Goal: Information Seeking & Learning: Learn about a topic

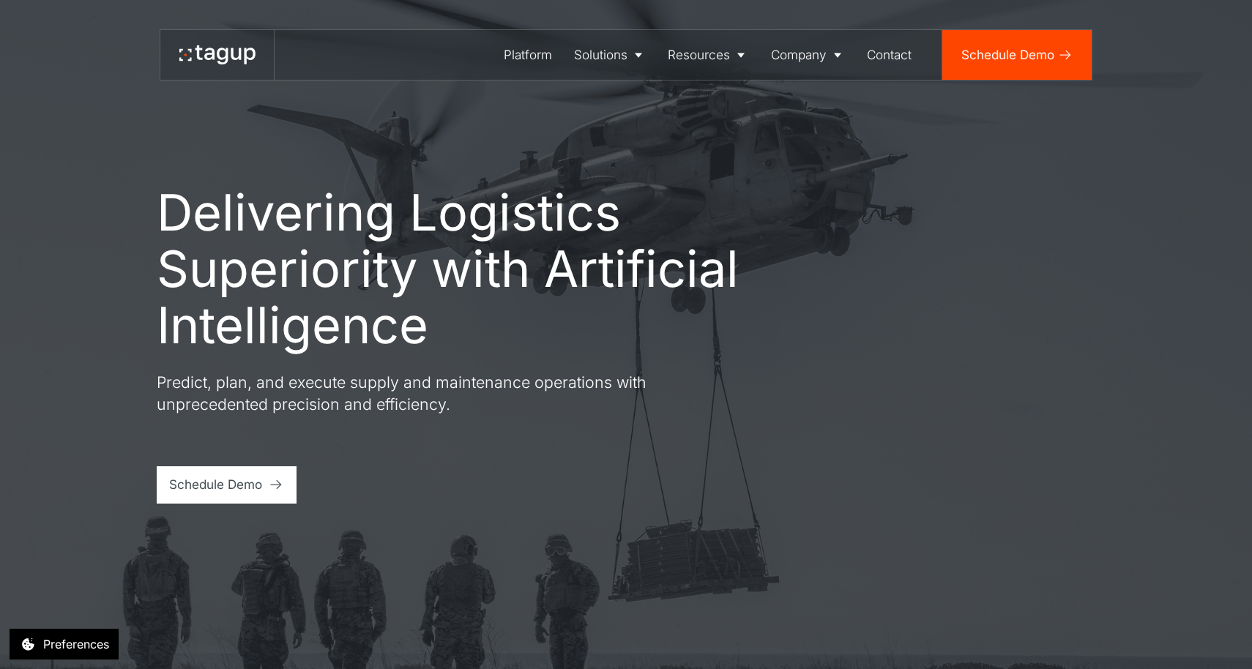
click at [58, 116] on div "Delivering Logistics Superiority with Artificial Intelligence Predict, plan, an…" at bounding box center [626, 334] width 1190 height 669
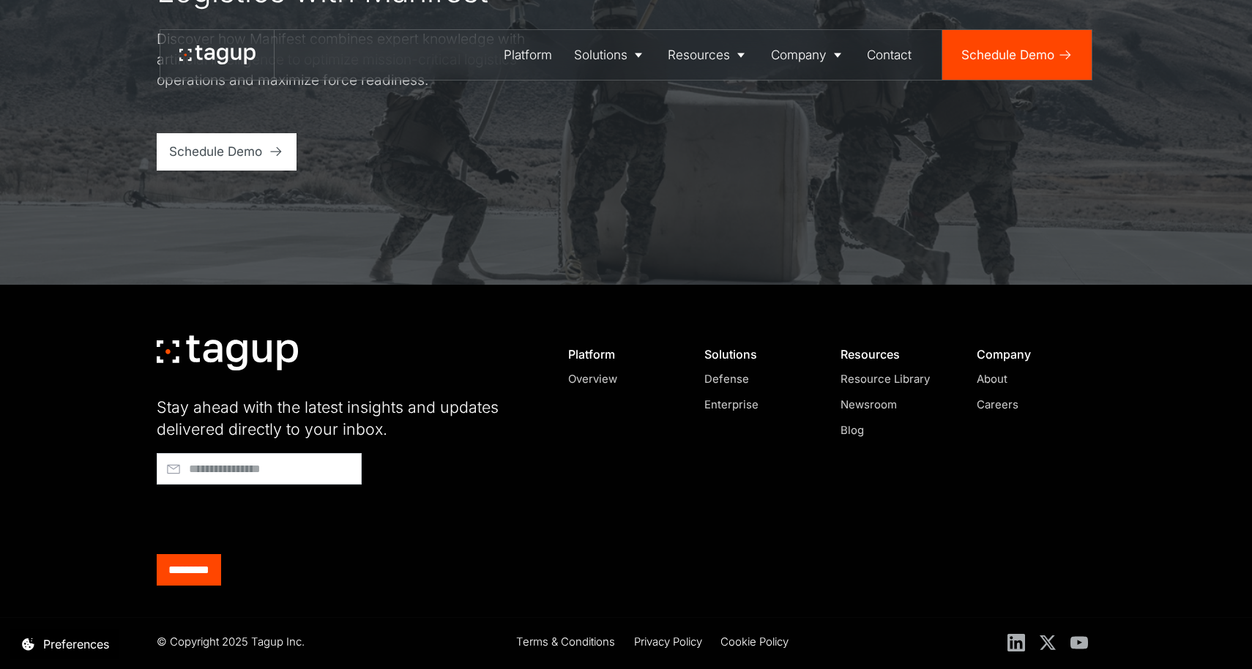
scroll to position [6039, 0]
click at [515, 53] on div "Platform" at bounding box center [528, 54] width 48 height 19
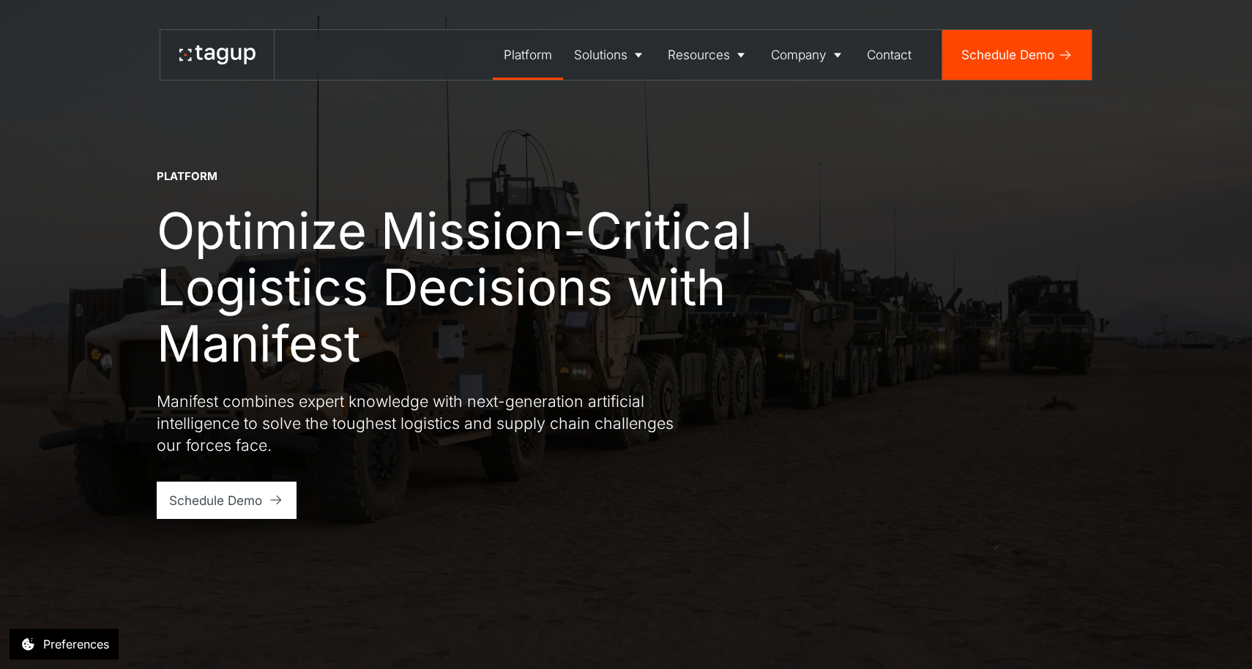
click at [201, 56] on icon at bounding box center [217, 54] width 76 height 19
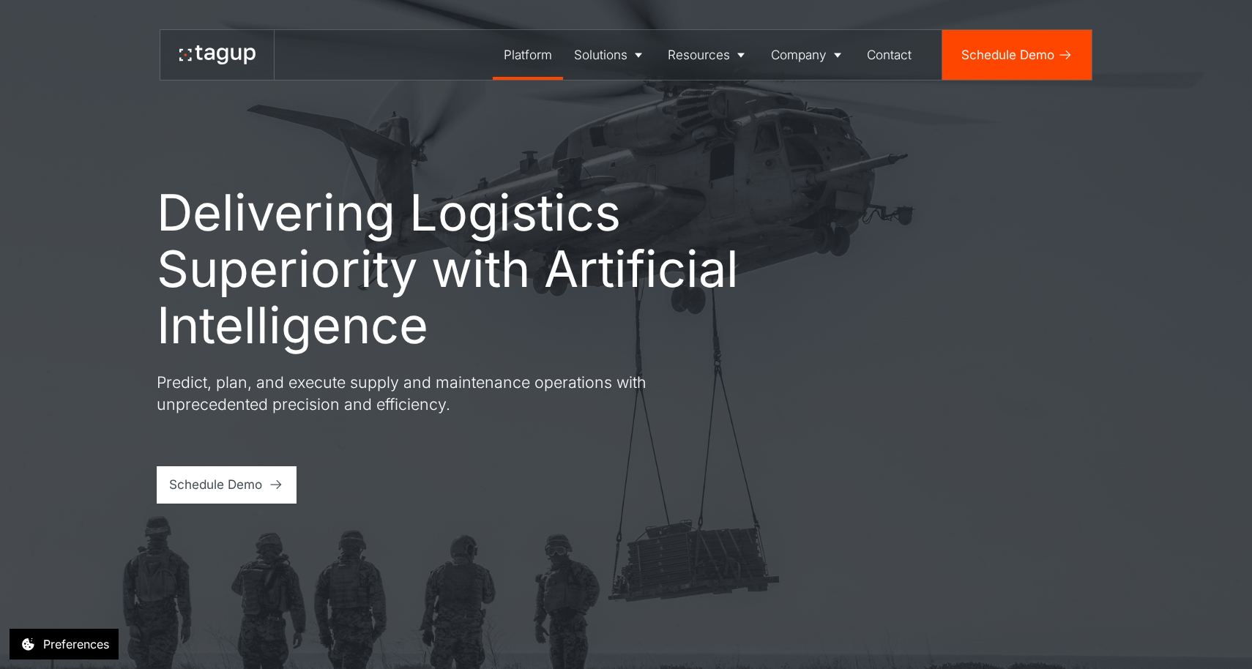
click at [532, 59] on div "Platform" at bounding box center [528, 54] width 48 height 19
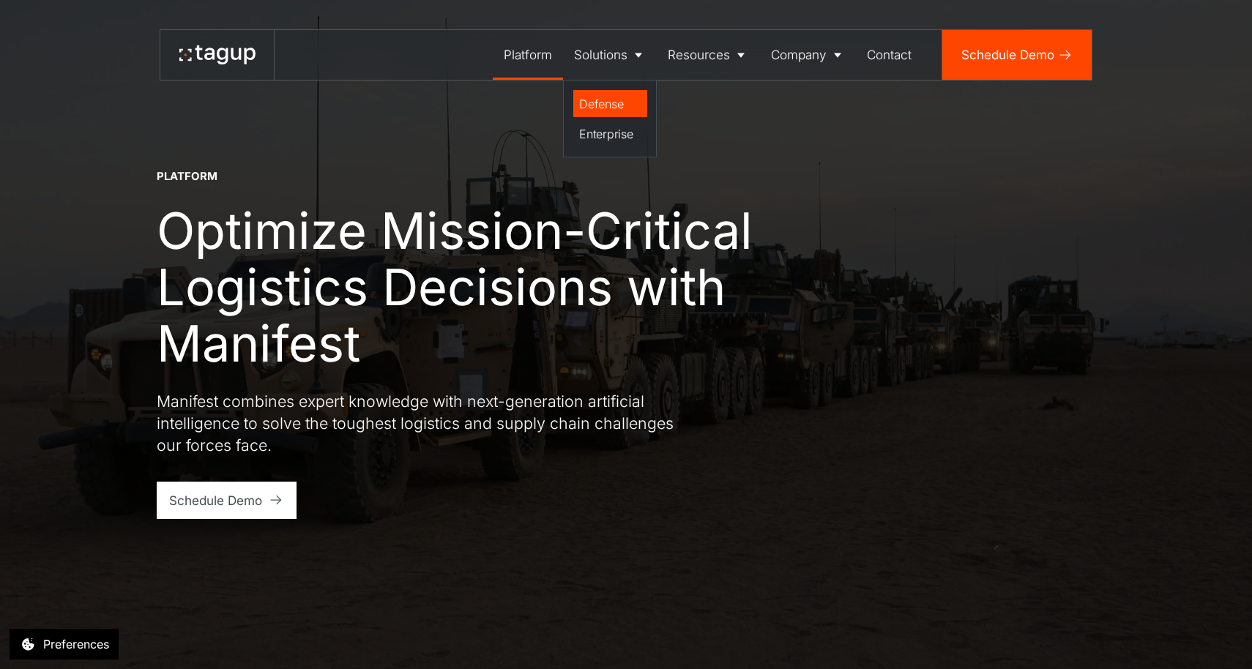
click at [602, 100] on div "Defense" at bounding box center [610, 104] width 62 height 18
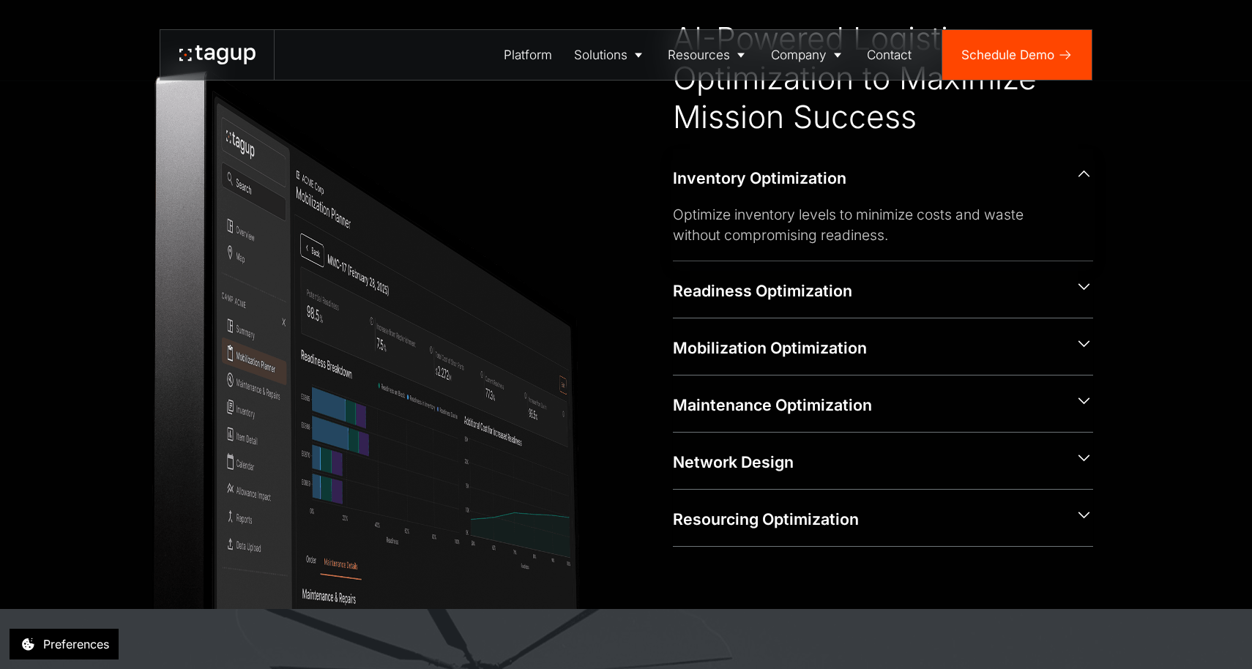
scroll to position [750, 0]
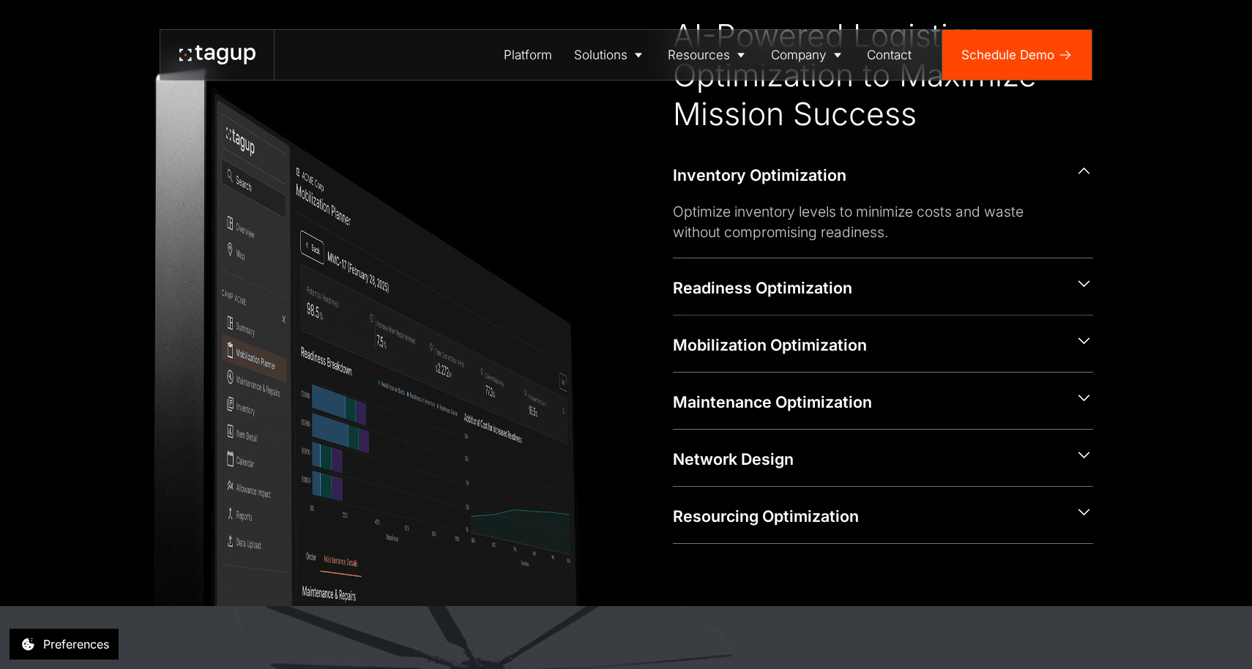
click at [800, 278] on div "Readiness Optimization" at bounding box center [867, 288] width 389 height 22
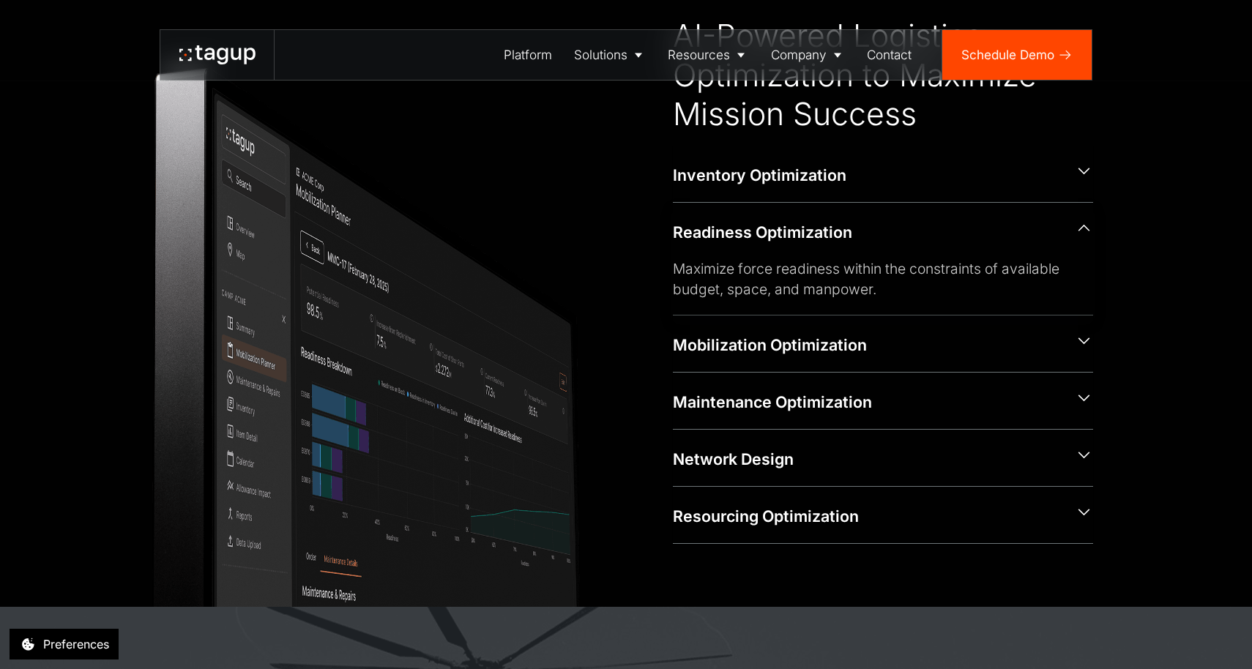
click at [802, 226] on div "Readiness Optimization" at bounding box center [867, 233] width 389 height 22
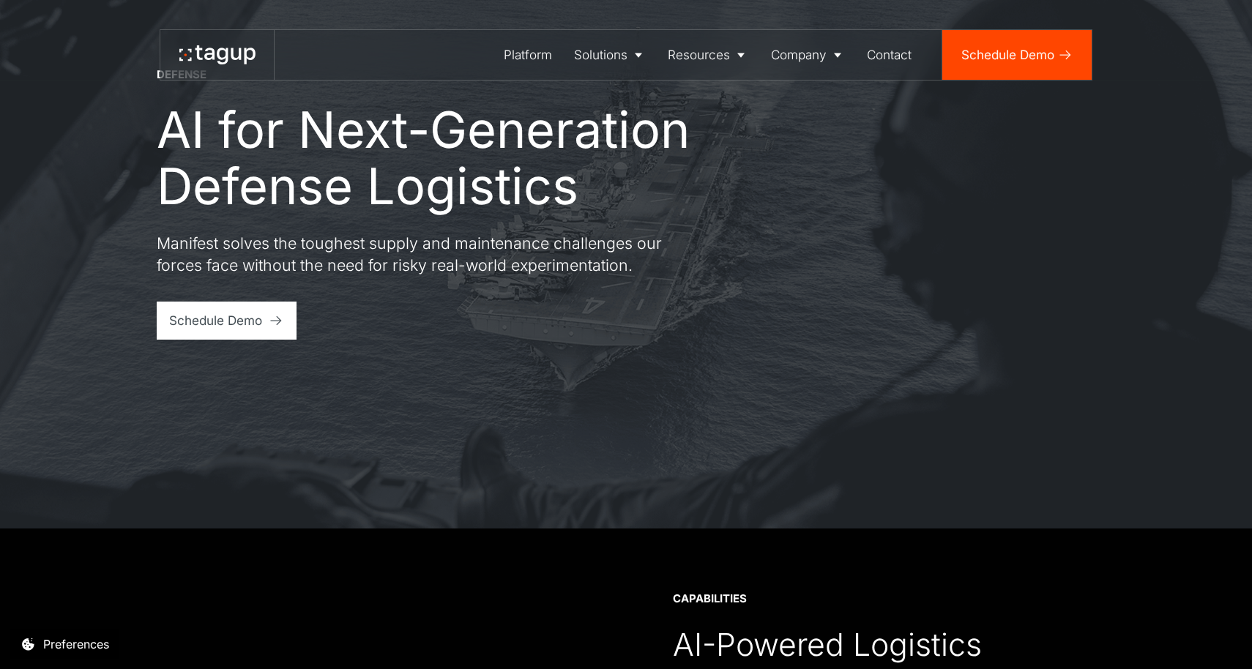
scroll to position [0, 0]
